Goal: Check status: Check status

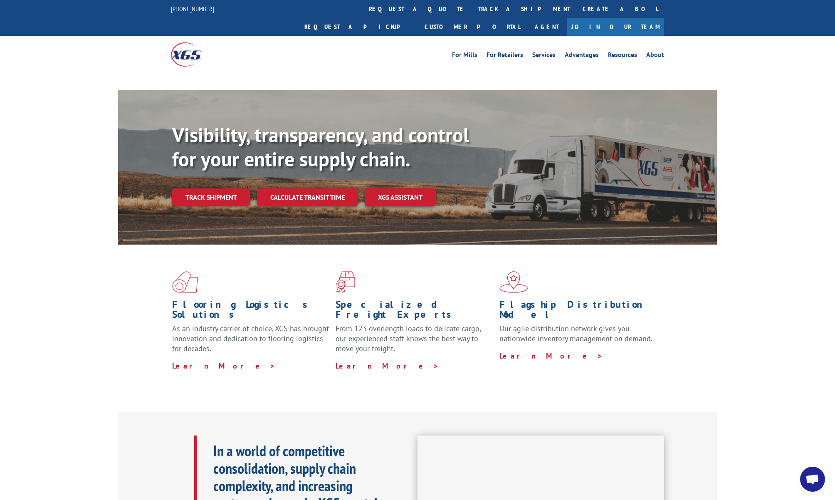
scroll to position [4190, 0]
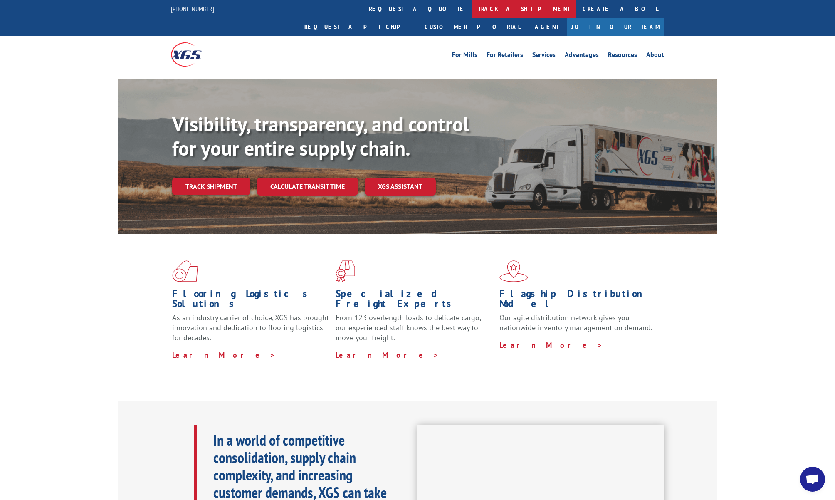
click at [472, 7] on link "track a shipment" at bounding box center [524, 9] width 104 height 18
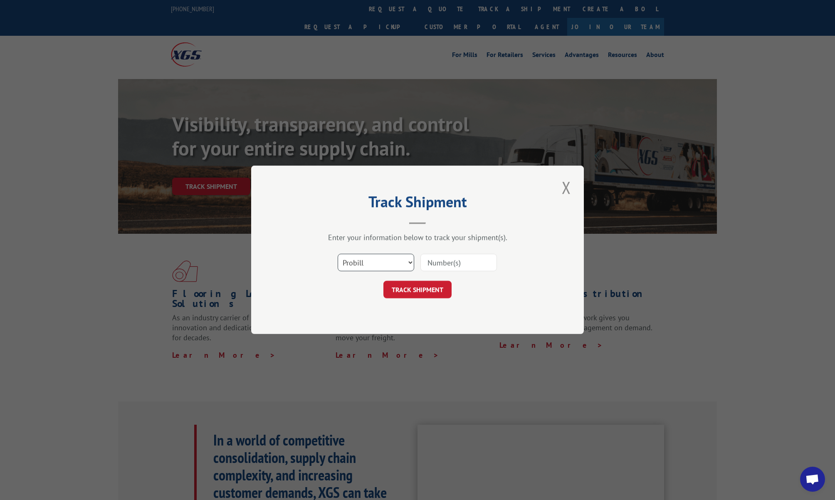
click at [368, 266] on select "Select category... Probill BOL PO" at bounding box center [376, 262] width 77 height 17
click at [338, 254] on select "Select category... Probill BOL PO" at bounding box center [376, 262] width 77 height 17
click at [380, 262] on select "Select category... Probill BOL PO" at bounding box center [376, 262] width 77 height 17
select select "probill"
click at [338, 254] on select "Select category... Probill BOL PO" at bounding box center [376, 262] width 77 height 17
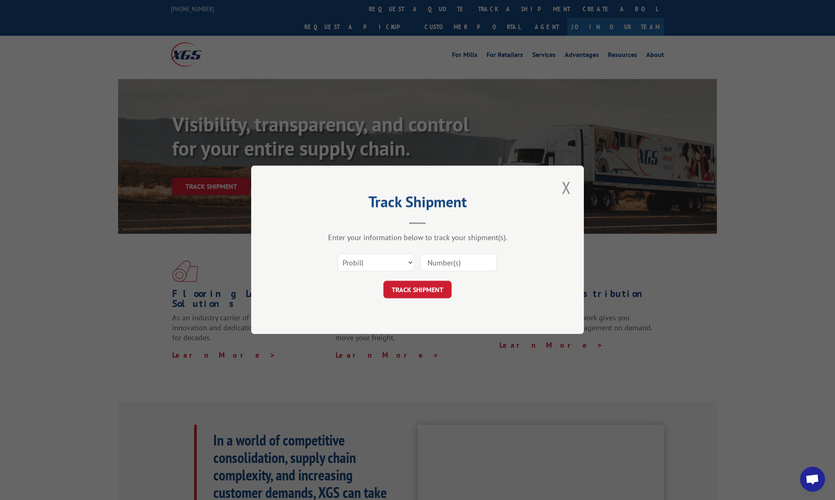
click at [461, 259] on input at bounding box center [458, 262] width 77 height 17
paste input "17536292"
type input "17536292"
click at [435, 290] on button "TRACK SHIPMENT" at bounding box center [417, 289] width 68 height 17
